Goal: Transaction & Acquisition: Purchase product/service

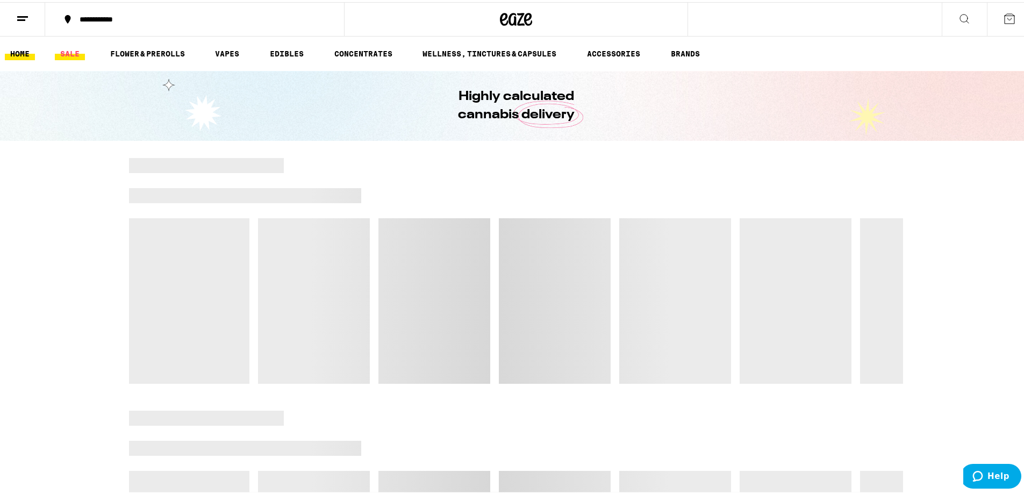
click at [72, 54] on link "SALE" at bounding box center [70, 51] width 30 height 13
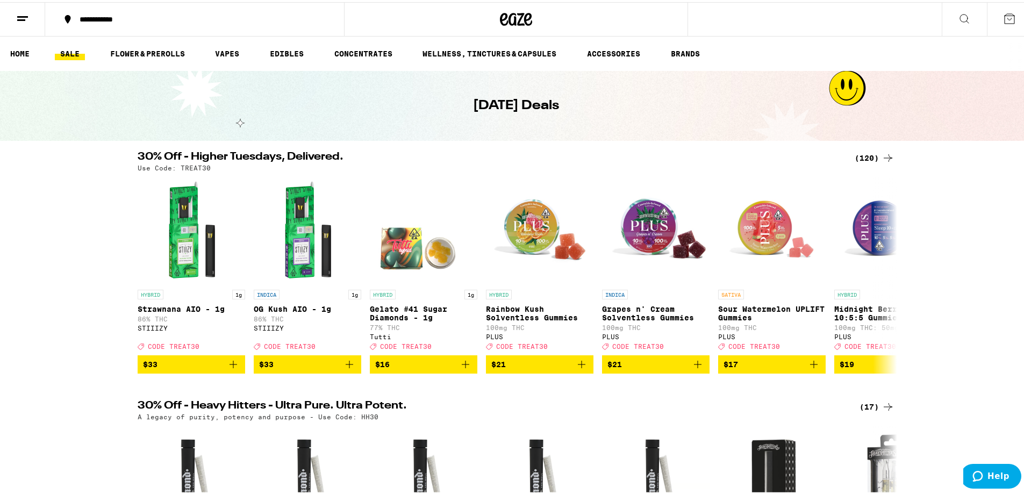
click at [864, 155] on div "(120)" at bounding box center [875, 155] width 40 height 13
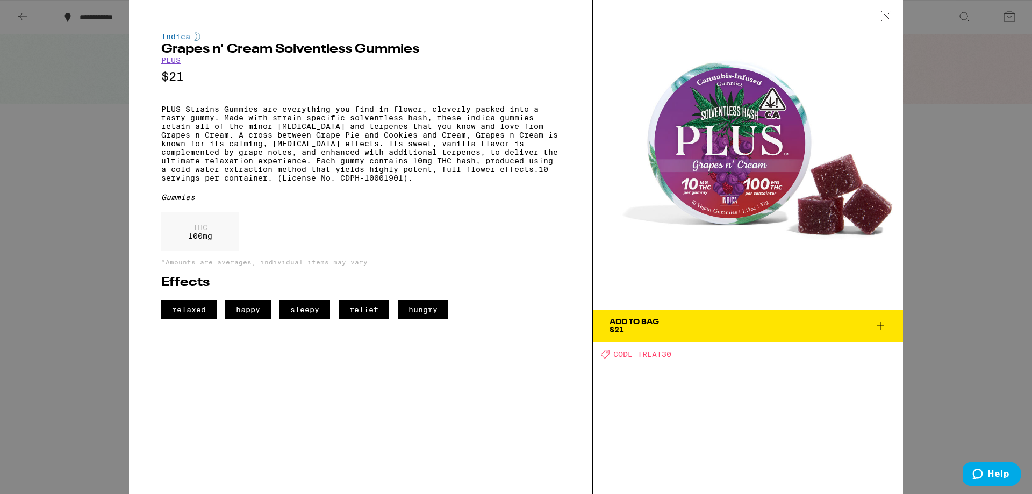
click at [887, 16] on icon at bounding box center [886, 15] width 9 height 9
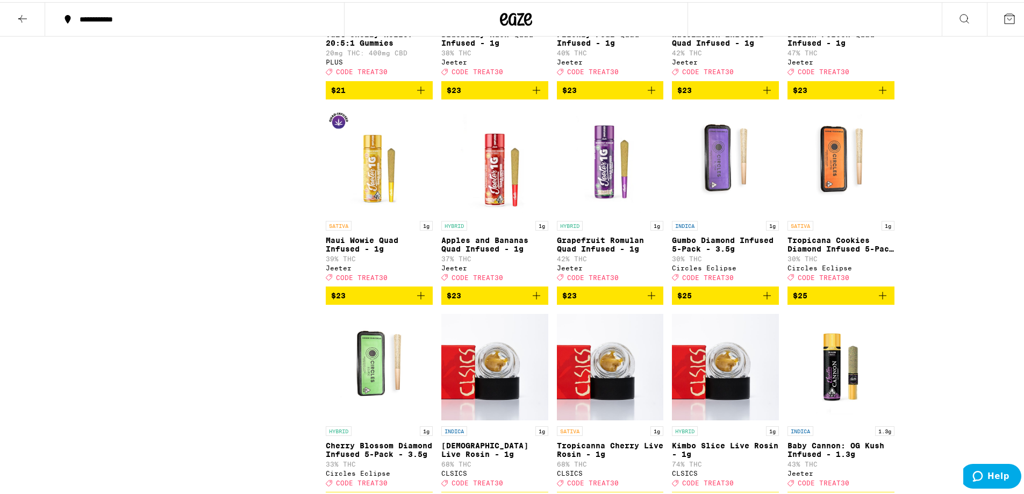
scroll to position [2312, 0]
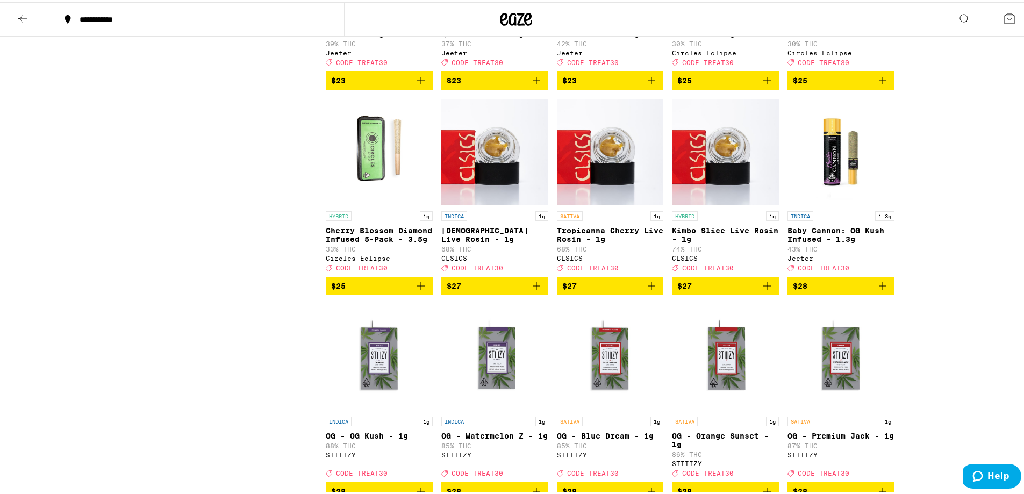
click at [763, 290] on icon "Add to bag" at bounding box center [767, 283] width 13 height 13
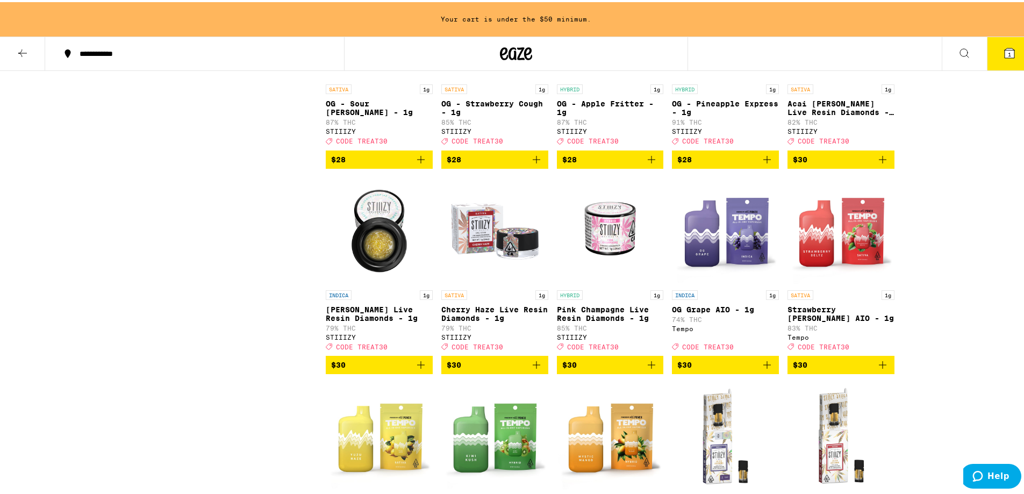
scroll to position [2937, 0]
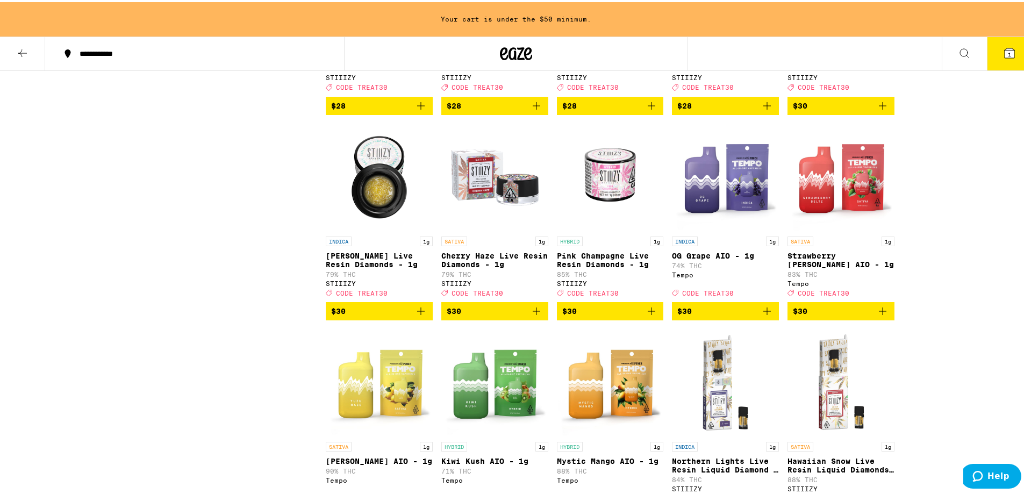
click at [417, 316] on icon "Add to bag" at bounding box center [420, 309] width 13 height 13
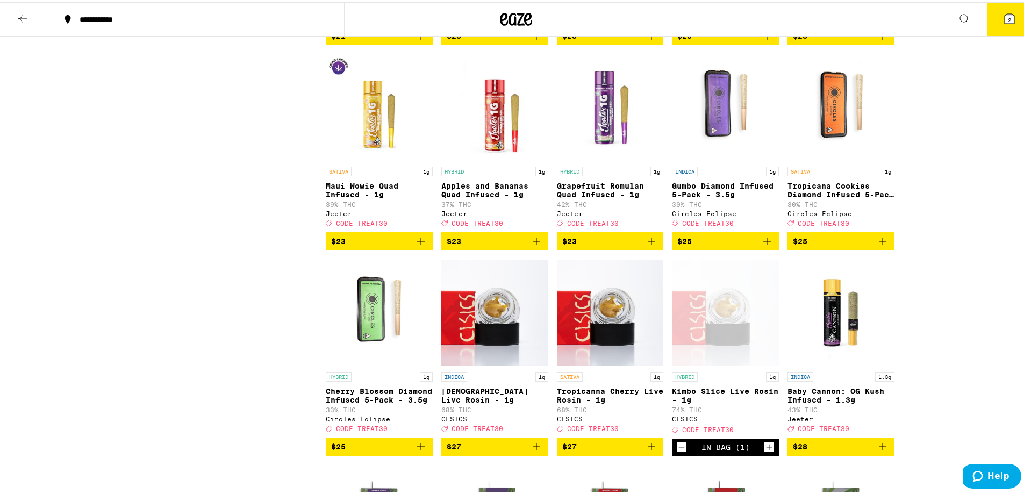
scroll to position [2150, 0]
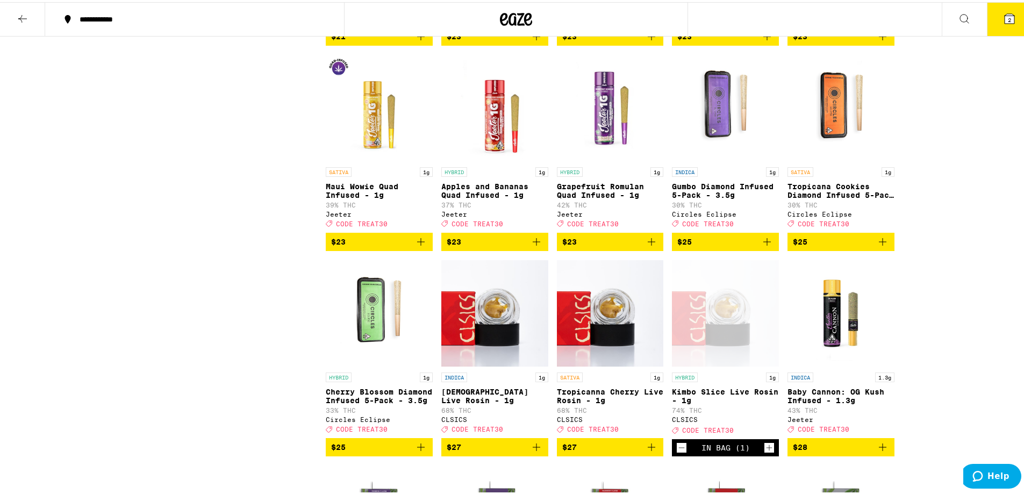
click at [1003, 22] on icon at bounding box center [1009, 16] width 13 height 13
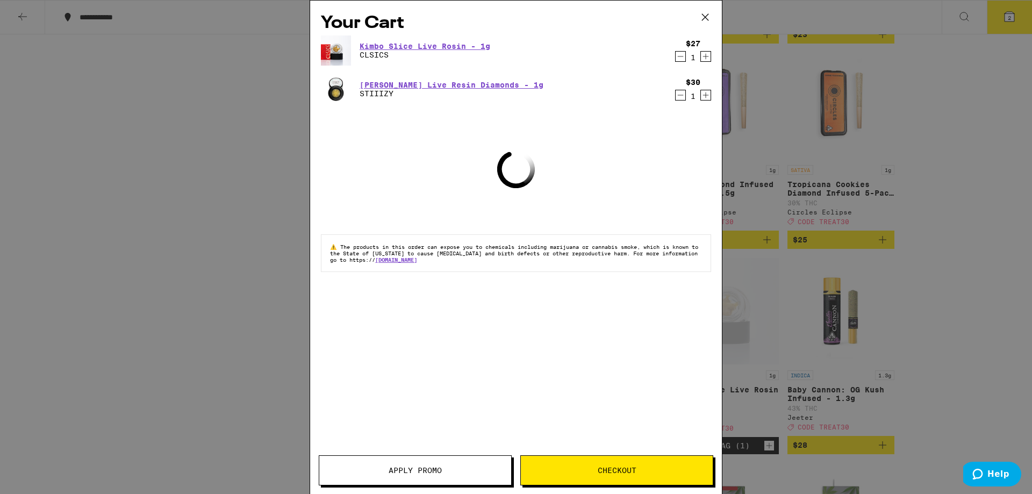
click at [409, 463] on button "Apply Promo" at bounding box center [415, 470] width 193 height 30
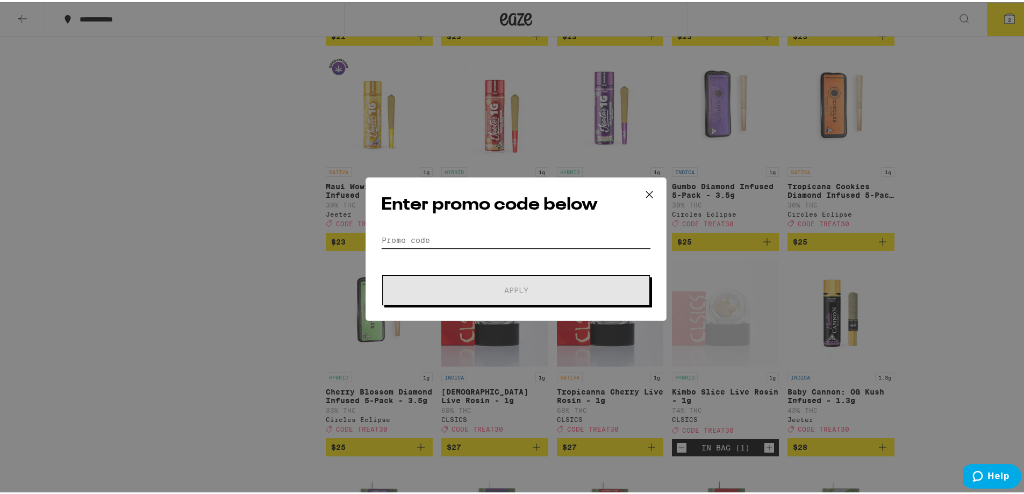
click at [427, 240] on input "Promo Code" at bounding box center [516, 238] width 270 height 16
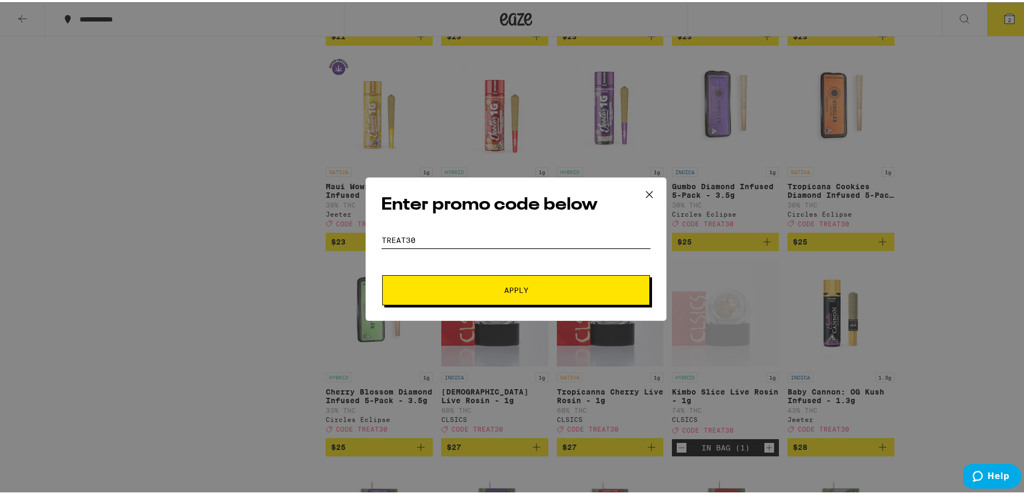
type input "TREAT30"
click at [463, 298] on button "Apply" at bounding box center [516, 288] width 268 height 30
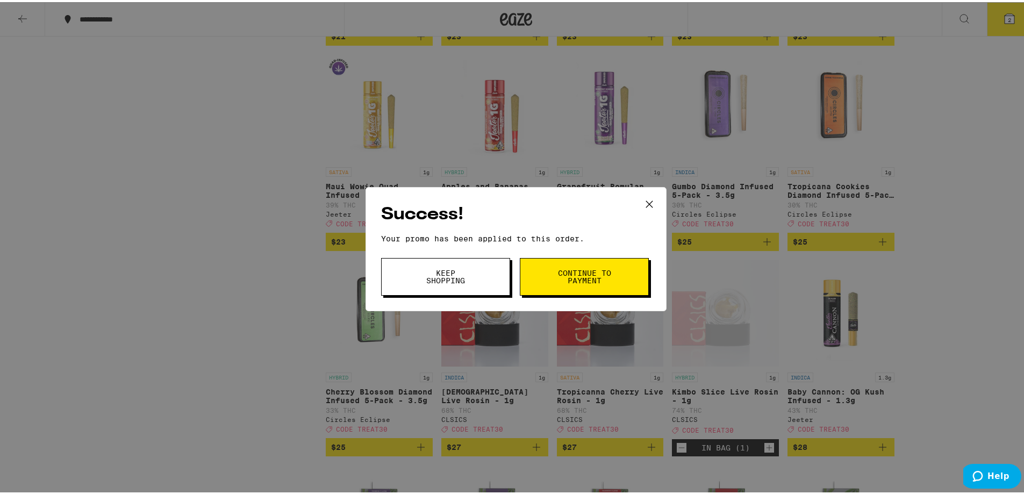
click at [585, 271] on span "Continue to payment" at bounding box center [584, 274] width 55 height 15
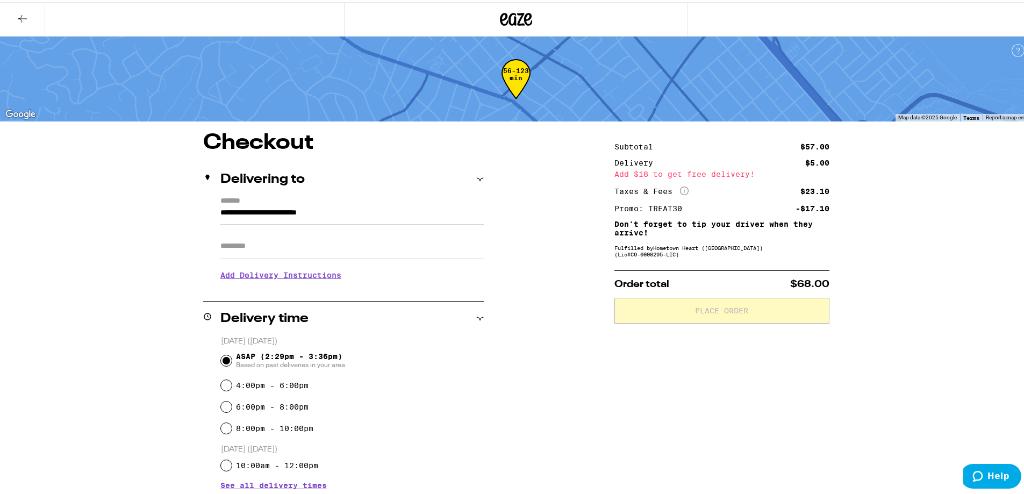
click at [288, 249] on input "Apt/Suite" at bounding box center [351, 244] width 263 height 26
click at [419, 376] on div "4:00pm - 6:00pm" at bounding box center [352, 384] width 263 height 22
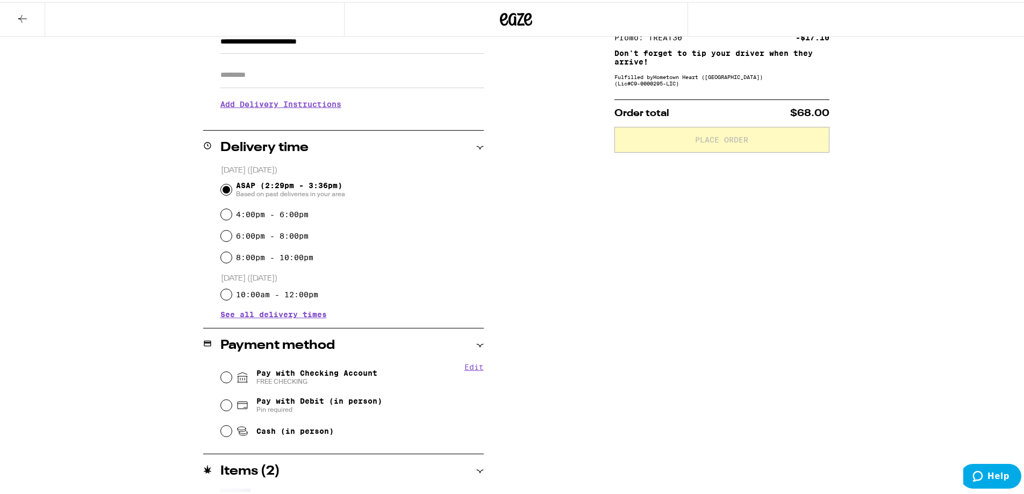
scroll to position [241, 0]
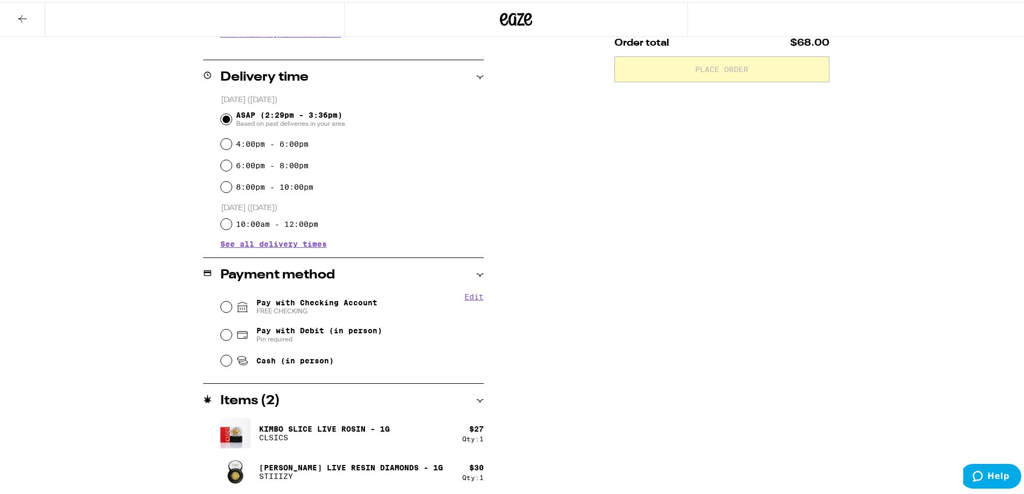
click at [291, 305] on span "Pay with Checking Account FREE CHECKING" at bounding box center [316, 304] width 121 height 17
click at [232, 305] on input "Pay with Checking Account FREE CHECKING" at bounding box center [226, 304] width 11 height 11
radio input "true"
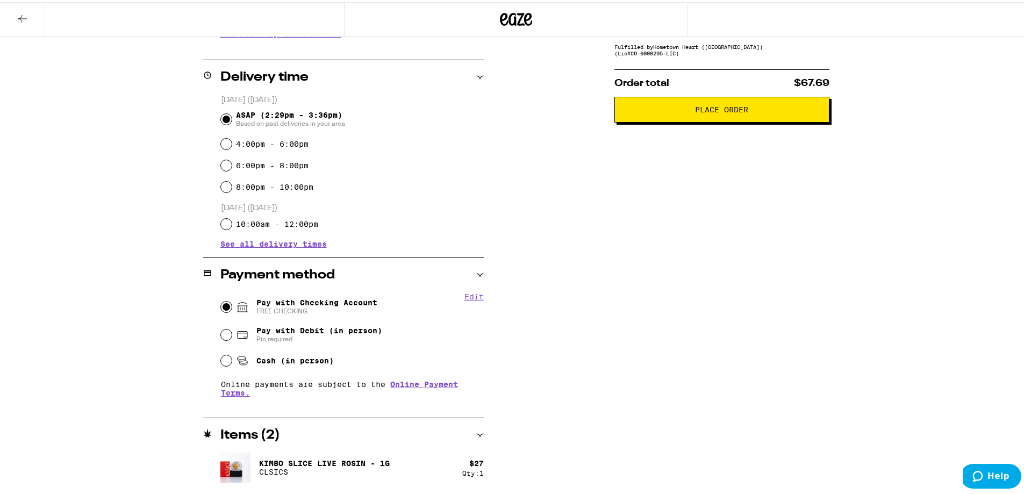
click at [695, 111] on span "Place Order" at bounding box center [721, 108] width 53 height 8
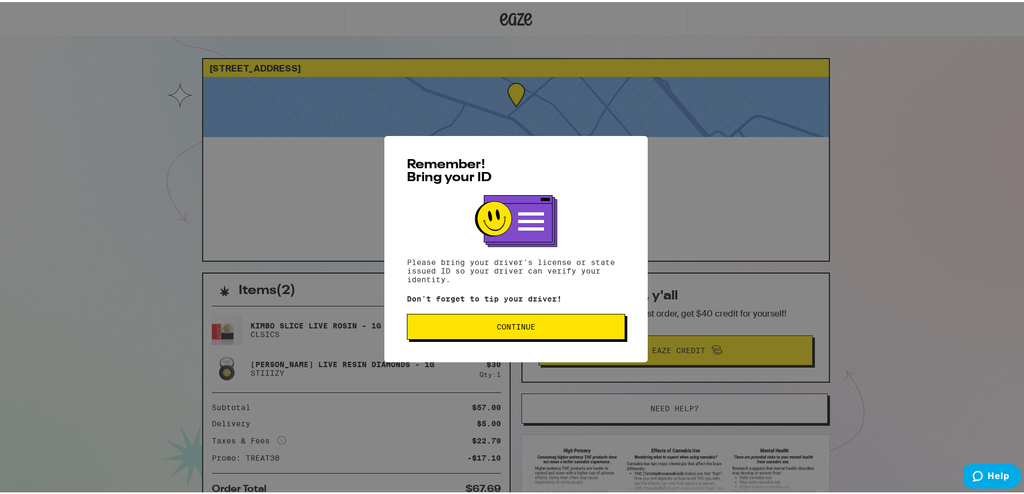
click at [567, 324] on span "Continue" at bounding box center [516, 325] width 200 height 8
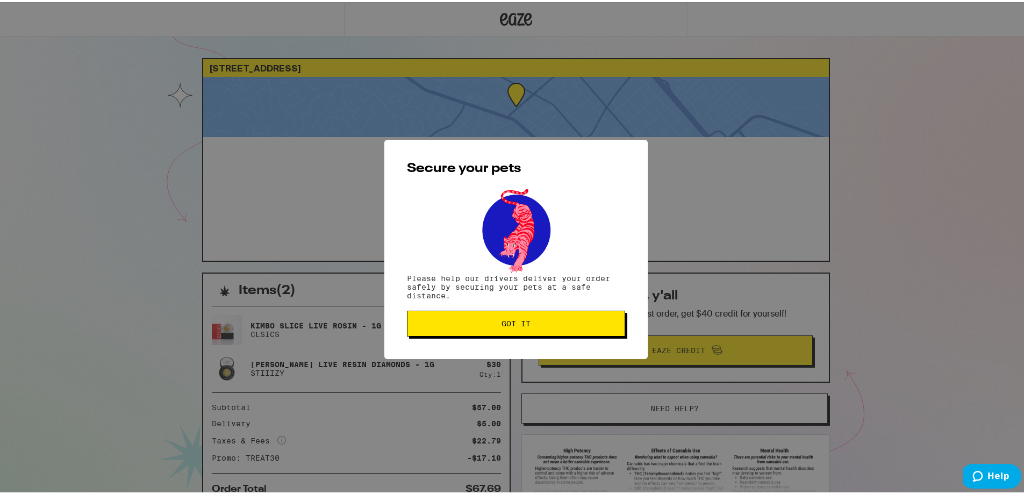
click at [471, 331] on button "Got it" at bounding box center [516, 322] width 218 height 26
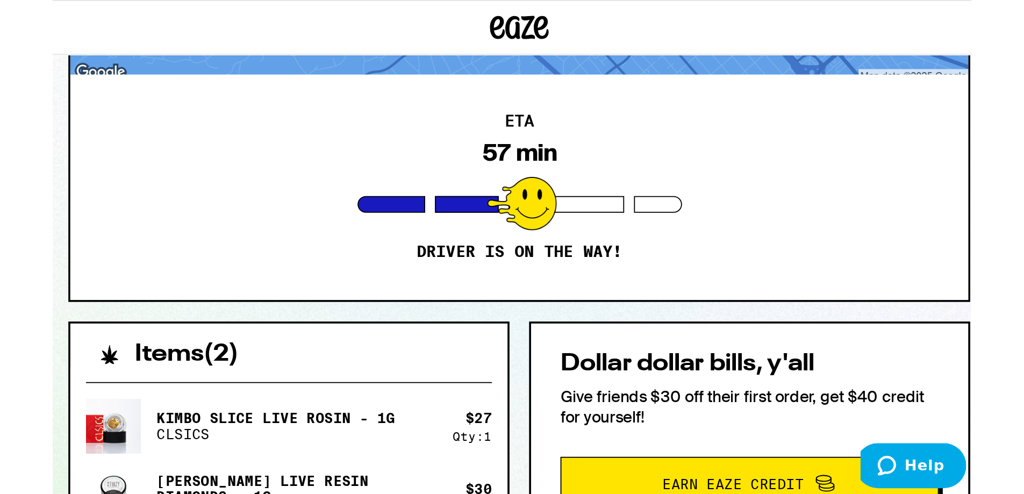
scroll to position [94, 0]
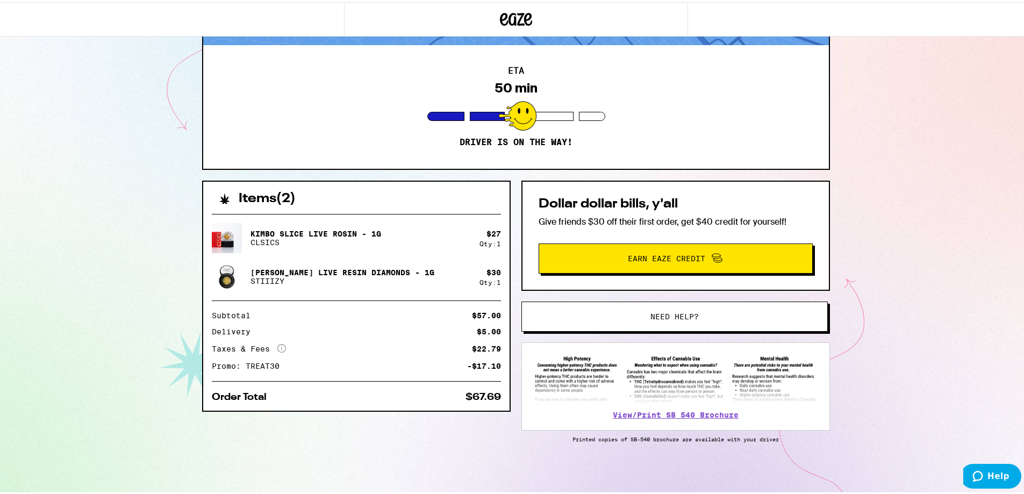
click at [119, 175] on div "[STREET_ADDRESS] ETA 50 min Driver is on the way! Items ( 2 ) [PERSON_NAME] Liv…" at bounding box center [516, 201] width 1032 height 586
